Goal: Navigation & Orientation: Understand site structure

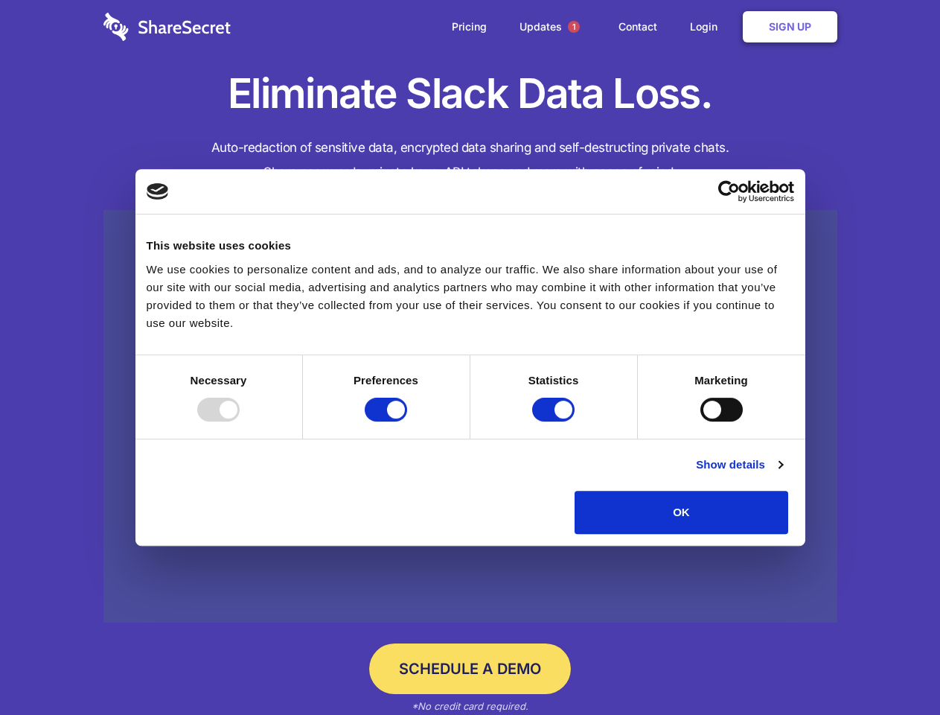
click at [240, 421] on div at bounding box center [218, 410] width 42 height 24
click at [407, 421] on input "Preferences" at bounding box center [386, 410] width 42 height 24
checkbox input "false"
click at [555, 421] on input "Statistics" at bounding box center [553, 410] width 42 height 24
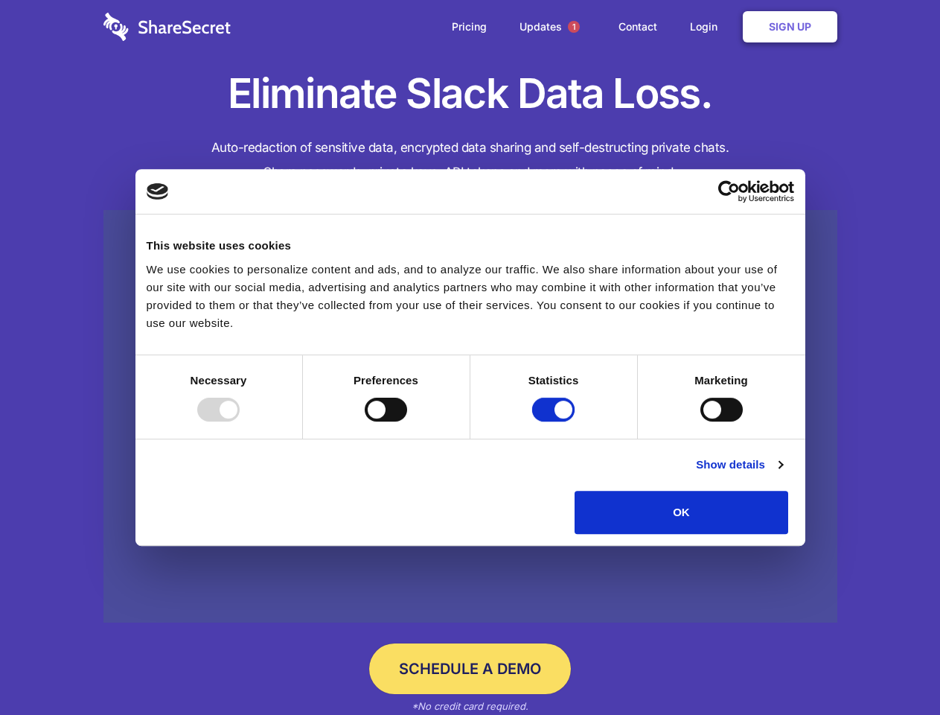
checkbox input "false"
click at [701, 421] on input "Marketing" at bounding box center [722, 410] width 42 height 24
checkbox input "true"
click at [783, 474] on link "Show details" at bounding box center [739, 465] width 86 height 18
